Goal: Task Accomplishment & Management: Use online tool/utility

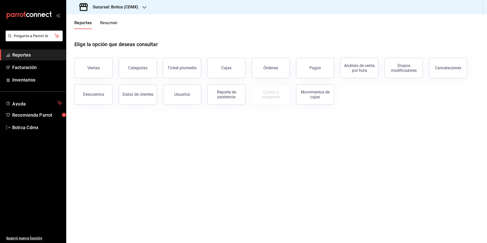
click at [29, 56] on span "Reportes" at bounding box center [37, 54] width 50 height 7
click at [256, 70] on button "Órdenes" at bounding box center [271, 68] width 38 height 20
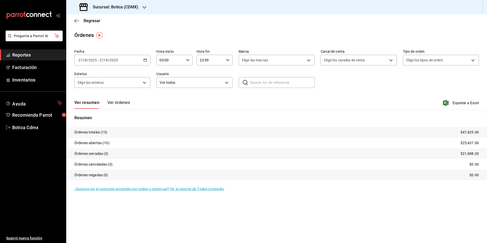
click at [180, 62] on input "00:00" at bounding box center [169, 60] width 27 height 10
click at [166, 98] on span "02" at bounding box center [165, 97] width 10 height 4
type input "02:00"
click at [84, 16] on div at bounding box center [243, 121] width 487 height 243
click at [88, 21] on span "Regresar" at bounding box center [92, 20] width 17 height 5
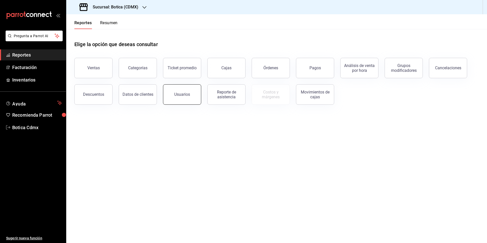
click at [182, 97] on button "Usuarios" at bounding box center [182, 94] width 38 height 20
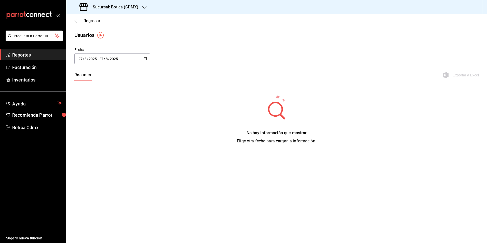
click at [144, 59] on icon "button" at bounding box center [145, 59] width 4 height 4
click at [103, 134] on li "Rango de fechas" at bounding box center [98, 132] width 48 height 11
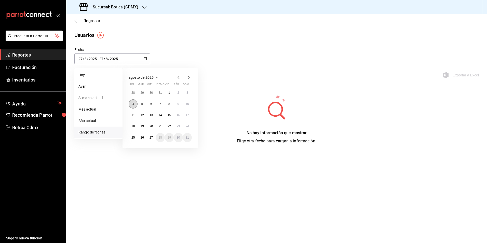
click at [134, 104] on abbr "4" at bounding box center [133, 104] width 2 height 4
click at [187, 106] on button "10" at bounding box center [187, 103] width 9 height 9
type input "[DATE]"
type input "4"
type input "[DATE]"
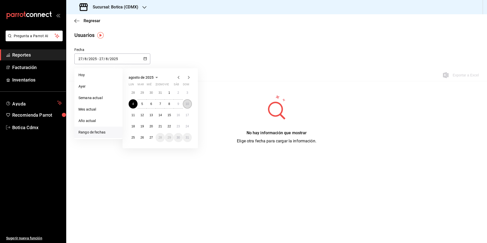
type input "10"
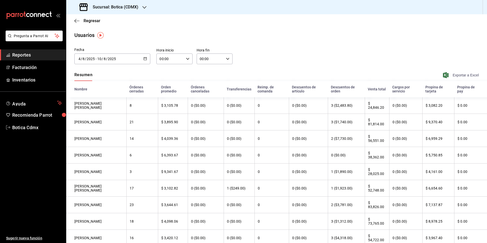
click at [455, 75] on span "Exportar a Excel" at bounding box center [461, 75] width 35 height 6
click at [453, 74] on span "Exportar a Excel" at bounding box center [461, 75] width 35 height 6
click at [145, 57] on 314 "button" at bounding box center [145, 58] width 3 height 3
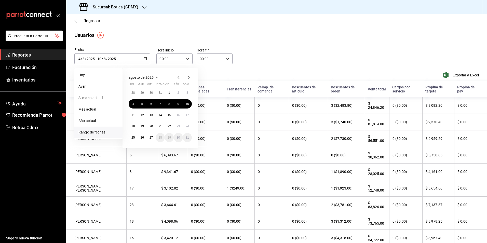
click at [178, 76] on icon "button" at bounding box center [178, 77] width 6 height 6
click at [131, 138] on abbr "28" at bounding box center [132, 140] width 3 height 4
click at [189, 138] on button "3" at bounding box center [187, 139] width 9 height 9
type input "[DATE]"
type input "28"
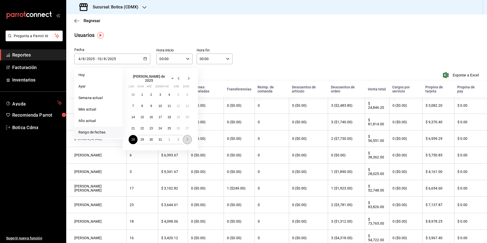
type input "7"
type input "[DATE]"
type input "3"
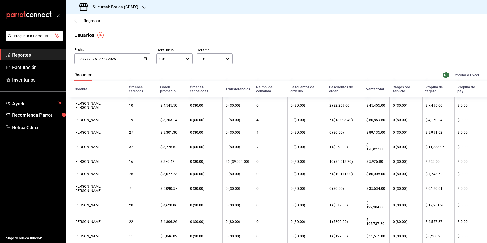
click at [469, 76] on span "Exportar a Excel" at bounding box center [461, 75] width 35 height 6
click at [144, 60] on \(Stroke\) "button" at bounding box center [145, 58] width 3 height 3
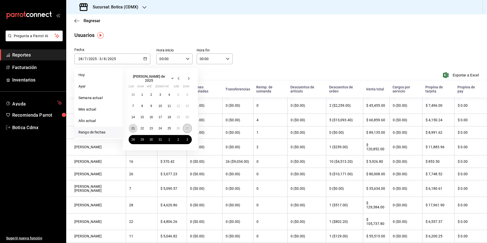
drag, startPoint x: 136, startPoint y: 127, endPoint x: 187, endPoint y: 128, distance: 51.2
click at [187, 128] on div "30 1 2 3 4 5 6 7 8 9 10 11 12 13 14 15 16 17 18 19 20 21 22 23 24 25 26 27 28 2…" at bounding box center [160, 117] width 63 height 54
click at [187, 128] on abbr "27" at bounding box center [187, 129] width 3 height 4
click at [131, 125] on button "21" at bounding box center [133, 128] width 9 height 9
type input "[DATE]"
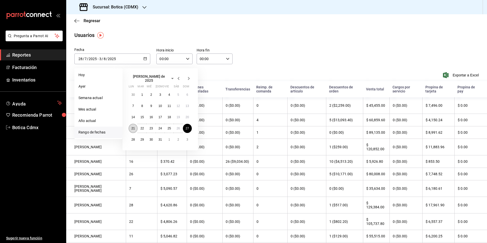
type input "21"
type input "[DATE]"
type input "27"
type input "7"
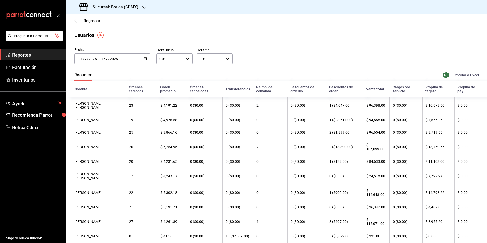
click at [454, 75] on span "Exportar a Excel" at bounding box center [461, 75] width 35 height 6
